Goal: Task Accomplishment & Management: Use online tool/utility

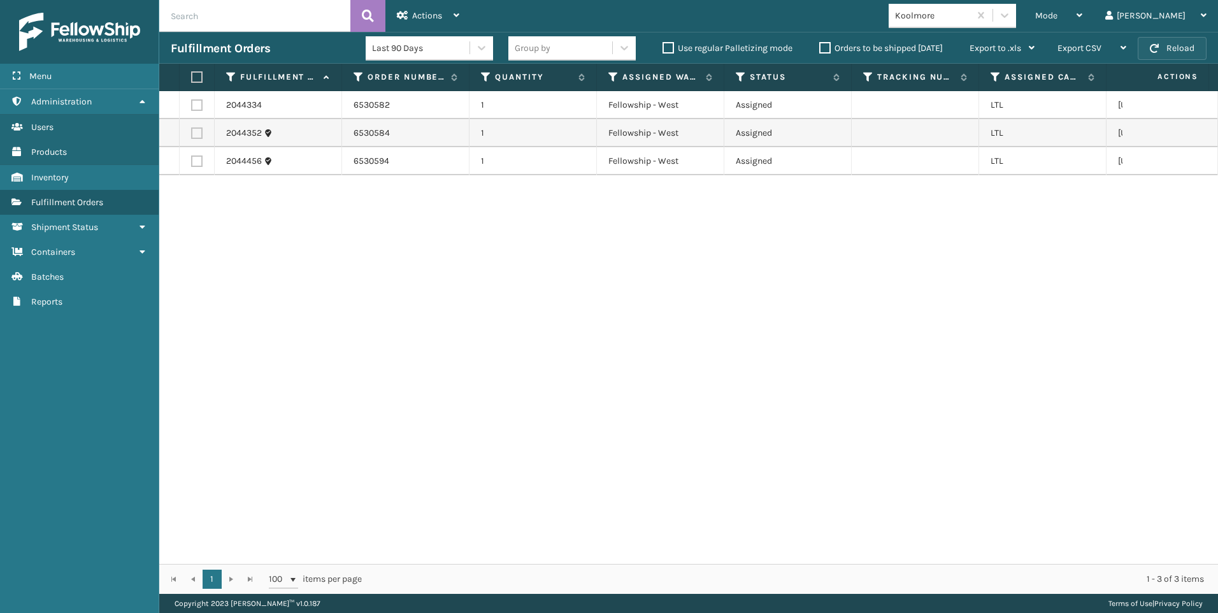
click at [1177, 50] on button "Reload" at bounding box center [1172, 48] width 69 height 23
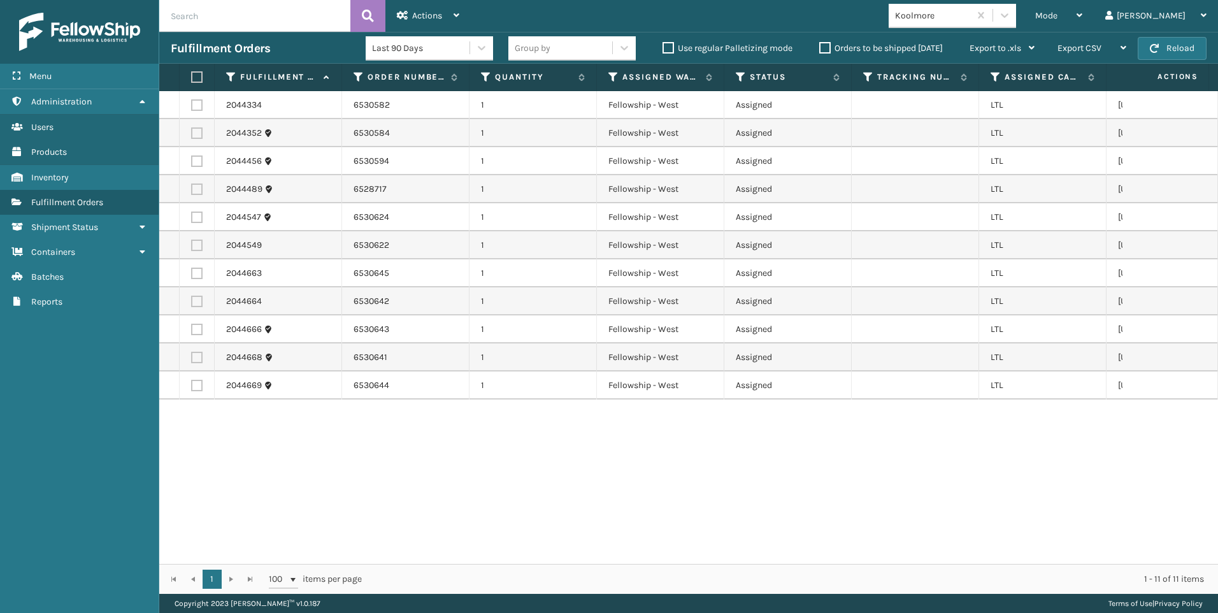
click at [197, 75] on label at bounding box center [195, 76] width 8 height 11
click at [192, 75] on input "checkbox" at bounding box center [191, 77] width 1 height 8
checkbox input "true"
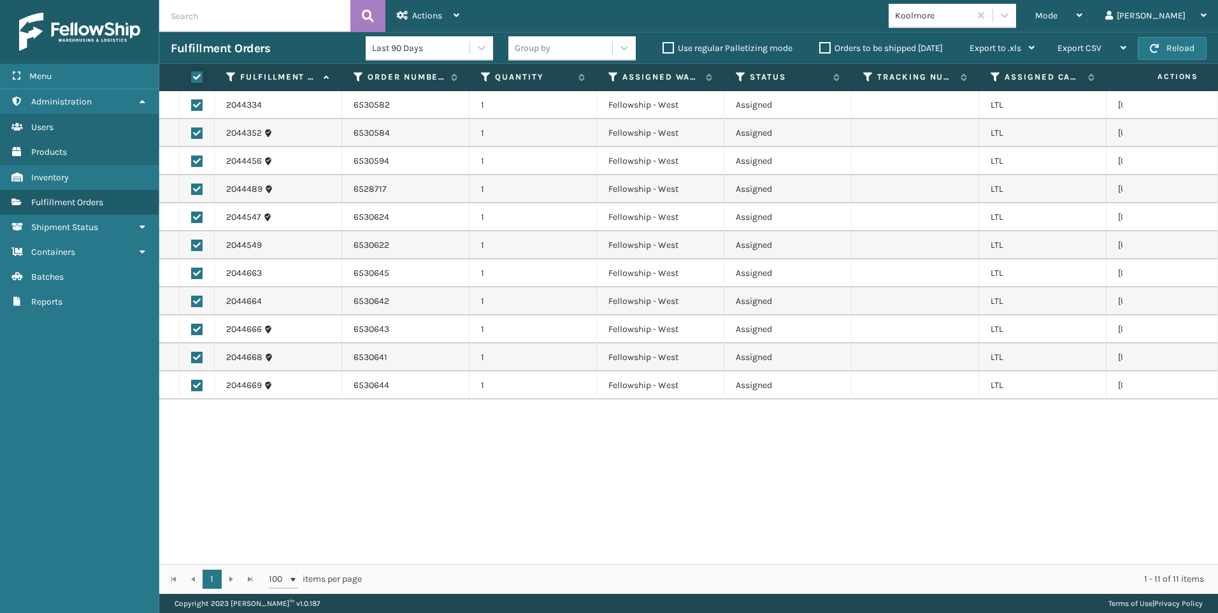
checkbox input "true"
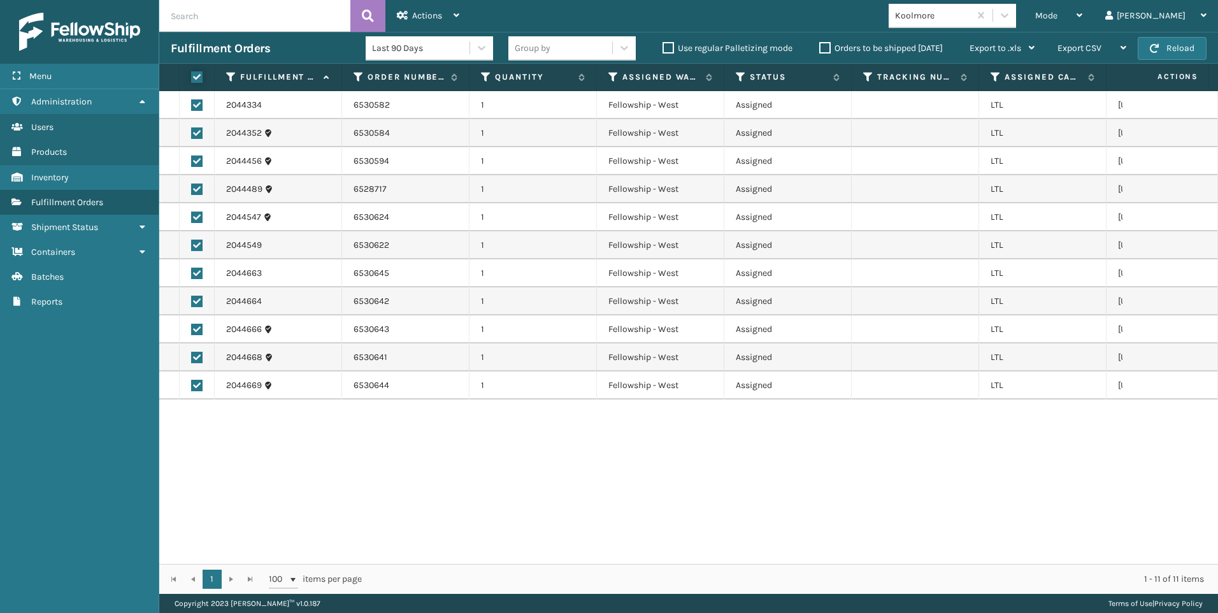
checkbox input "true"
click at [426, 12] on span "Actions" at bounding box center [427, 15] width 30 height 11
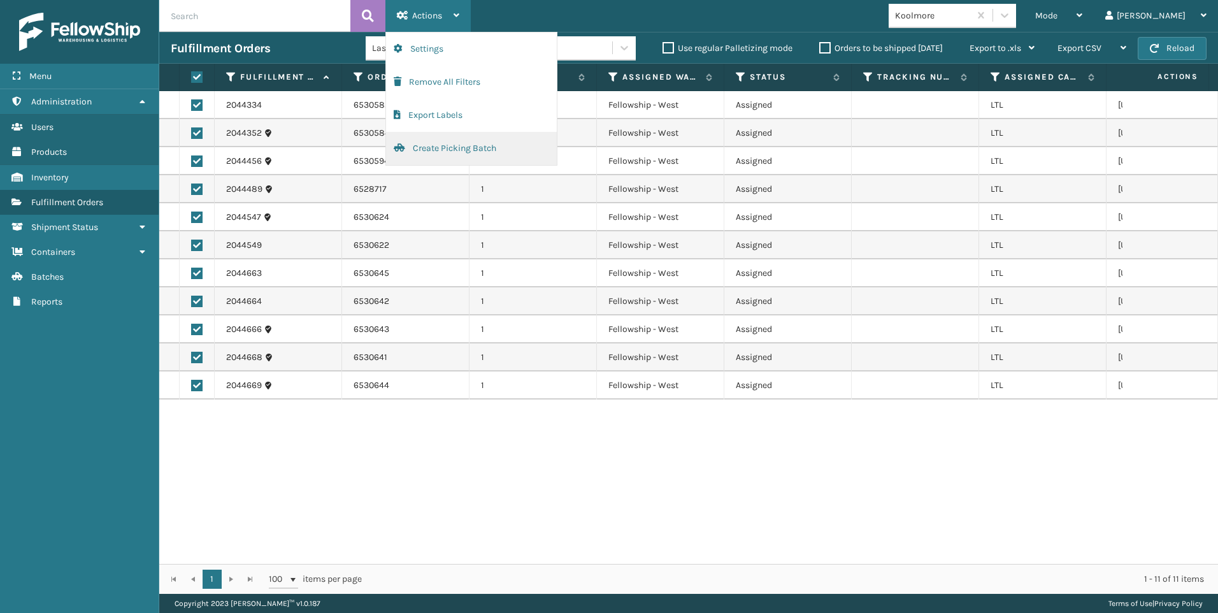
click at [478, 154] on button "Create Picking Batch" at bounding box center [471, 148] width 171 height 33
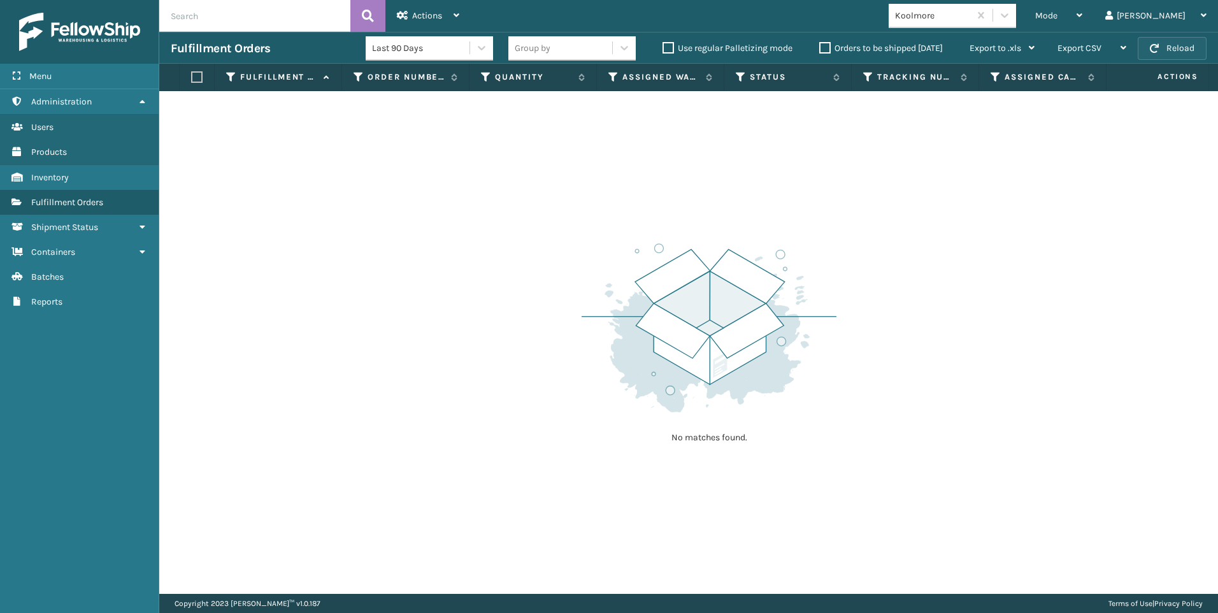
click at [1159, 50] on button "Reload" at bounding box center [1172, 48] width 69 height 23
drag, startPoint x: 1101, startPoint y: 17, endPoint x: 1029, endPoint y: 36, distance: 75.1
click at [1057, 17] on span "Mode" at bounding box center [1046, 15] width 22 height 11
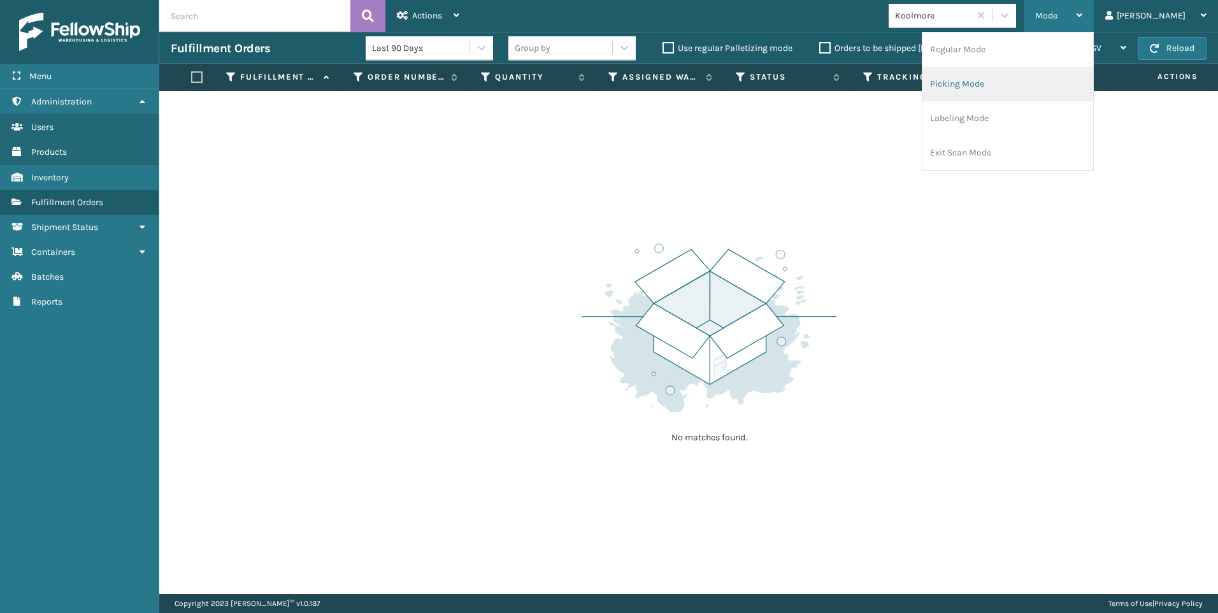
click at [1004, 44] on li "Regular Mode" at bounding box center [1007, 49] width 171 height 34
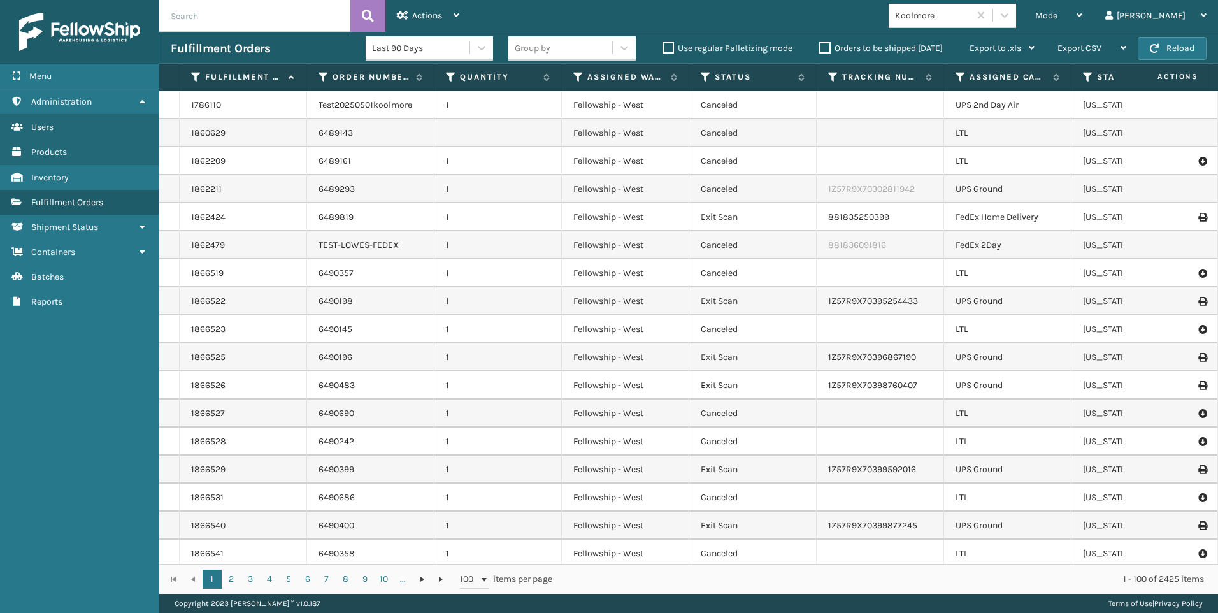
click at [269, 4] on input "text" at bounding box center [254, 16] width 191 height 32
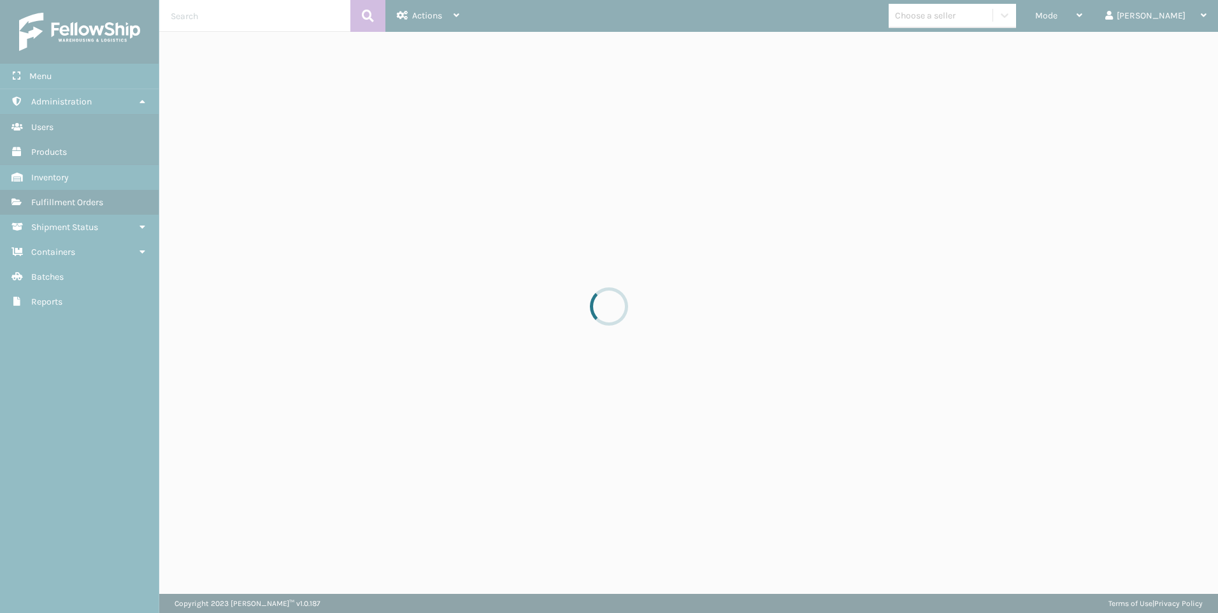
click at [987, 25] on div at bounding box center [609, 306] width 1218 height 613
click at [998, 17] on div at bounding box center [609, 306] width 1218 height 613
drag, startPoint x: 653, startPoint y: 215, endPoint x: 659, endPoint y: 322, distance: 107.2
click at [654, 312] on div at bounding box center [609, 306] width 1218 height 613
click at [122, 153] on div at bounding box center [609, 306] width 1218 height 613
